Goal: Information Seeking & Learning: Learn about a topic

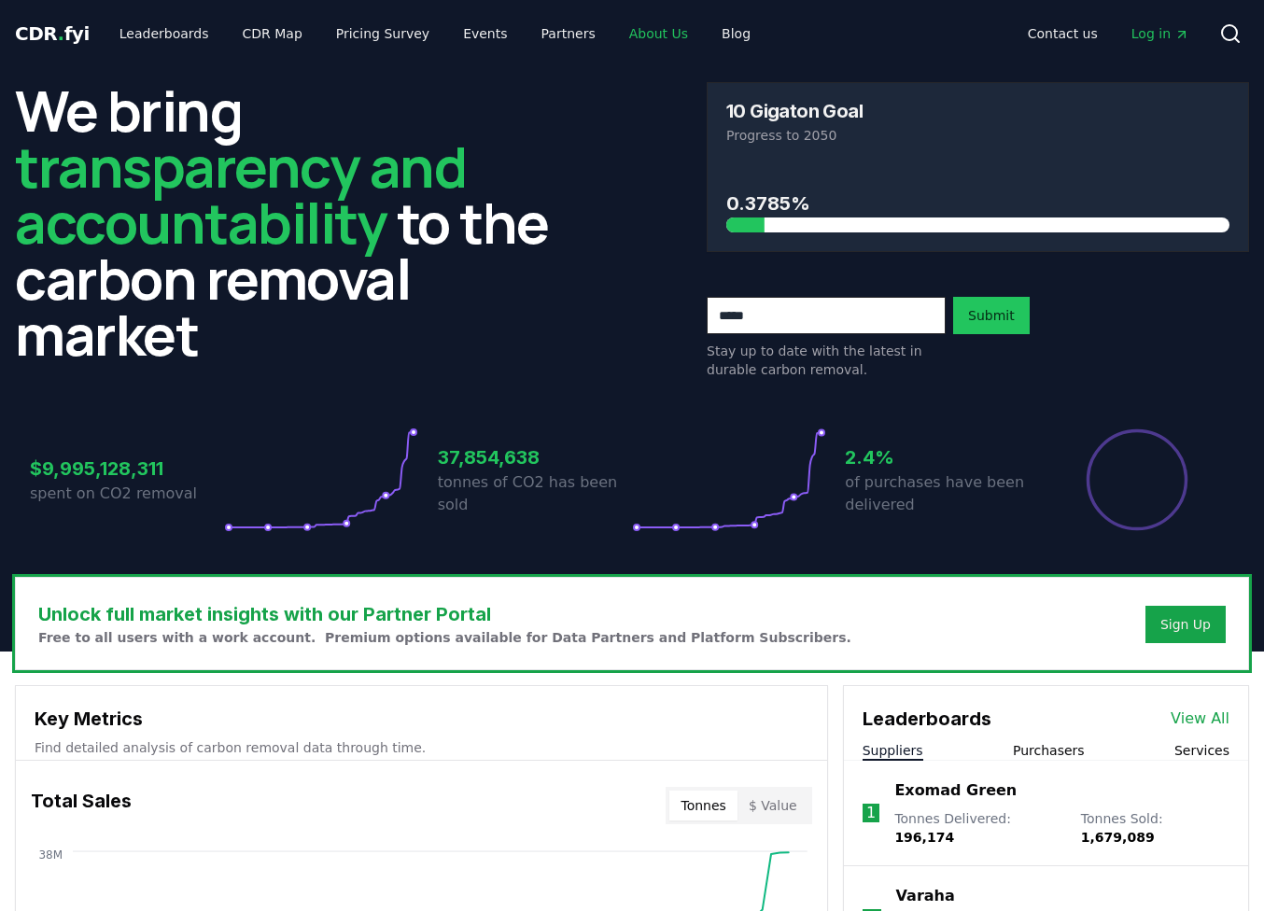
click at [616, 37] on link "About Us" at bounding box center [658, 34] width 89 height 34
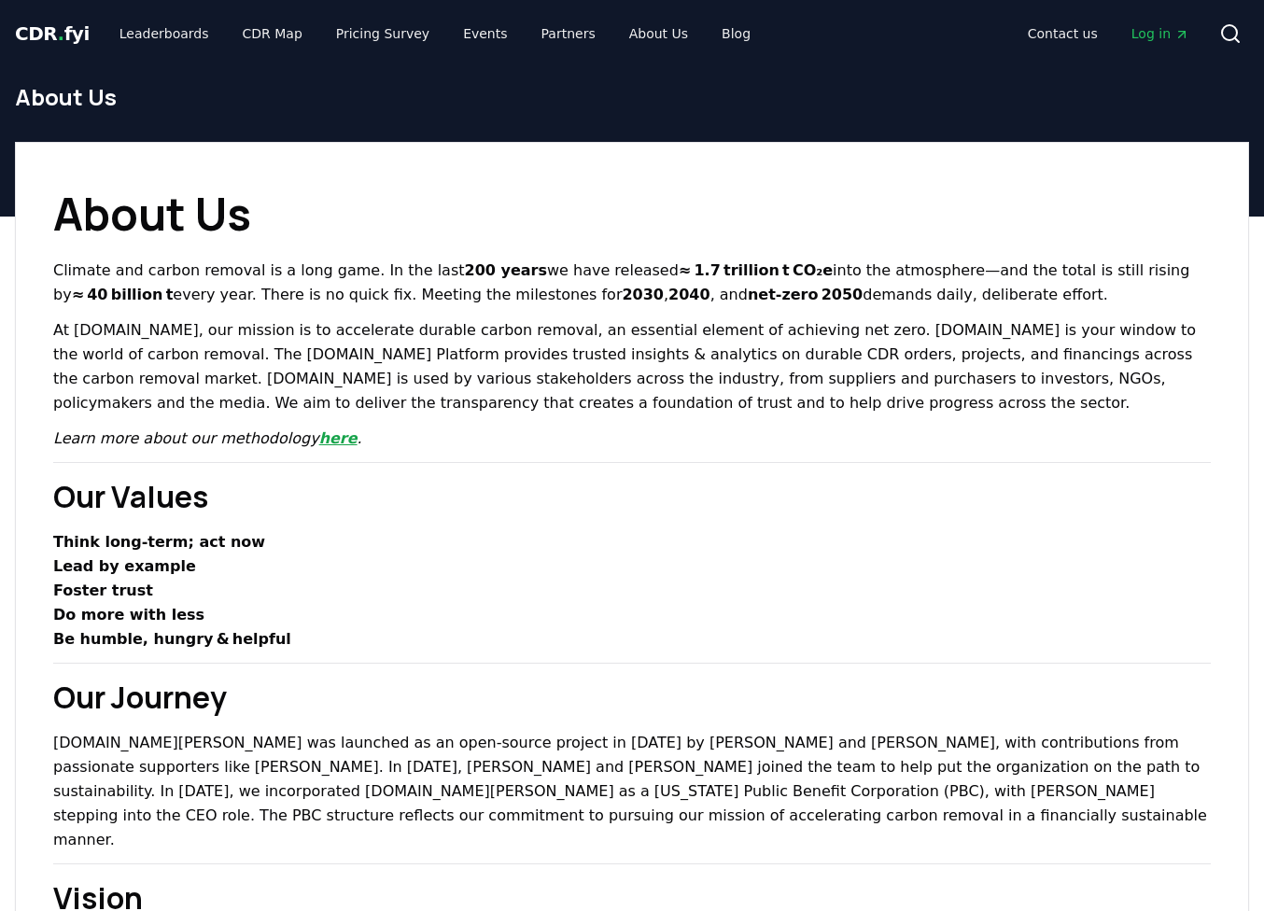
click at [319, 445] on link "here" at bounding box center [338, 438] width 38 height 18
